Goal: Task Accomplishment & Management: Manage account settings

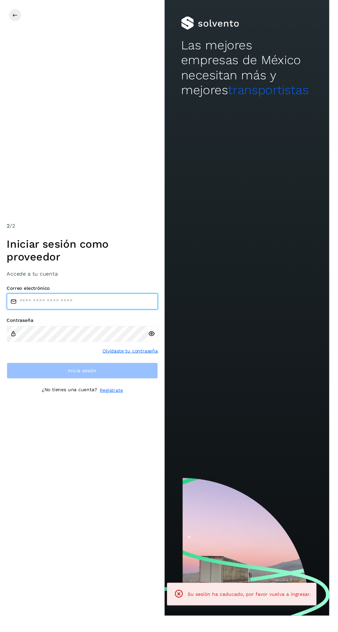
click at [95, 318] on input "email" at bounding box center [84, 309] width 155 height 17
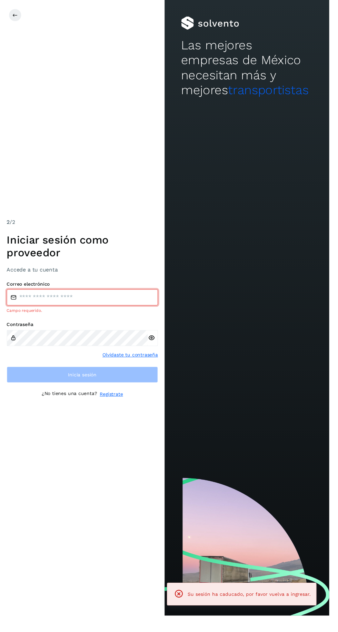
type input "**********"
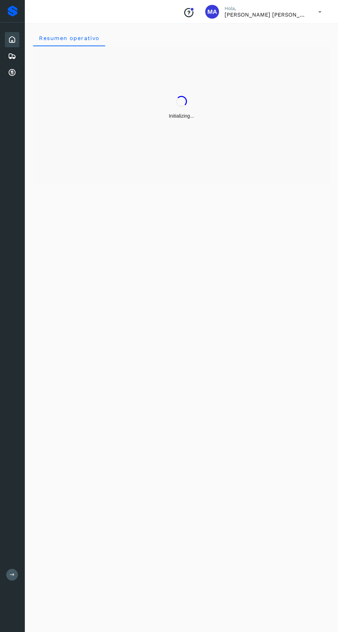
click at [17, 72] on div "Cuentas por cobrar" at bounding box center [12, 72] width 14 height 15
